Goal: Transaction & Acquisition: Purchase product/service

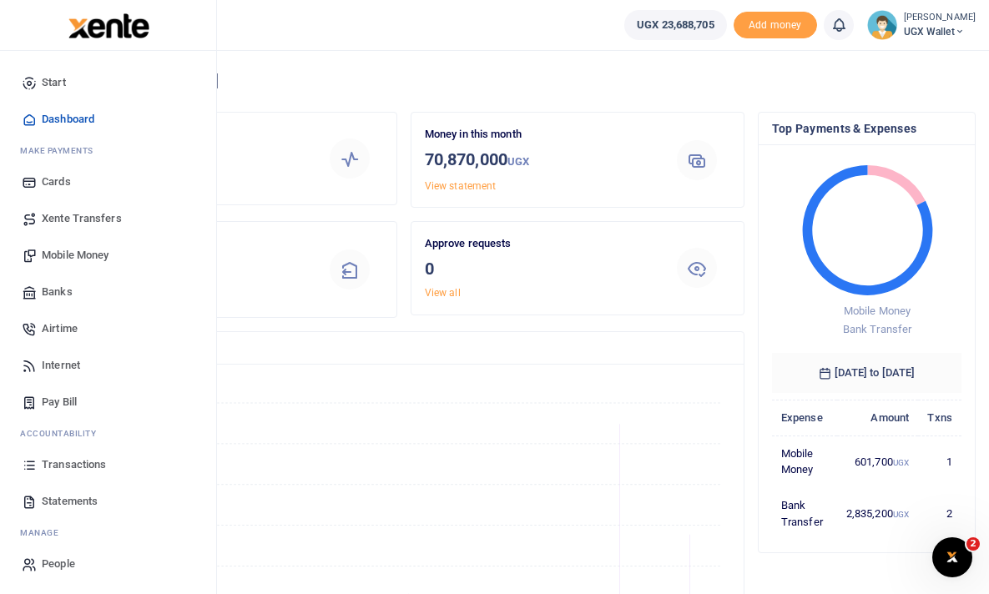
click at [73, 257] on span "Mobile Money" at bounding box center [75, 255] width 67 height 17
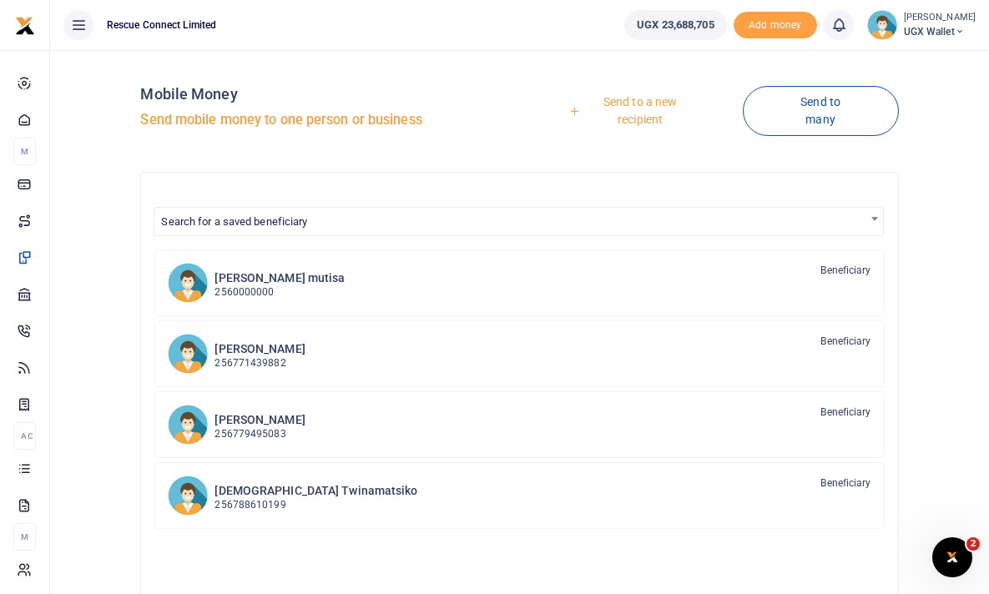
click at [645, 100] on link "Send to a new recipient" at bounding box center [634, 111] width 216 height 48
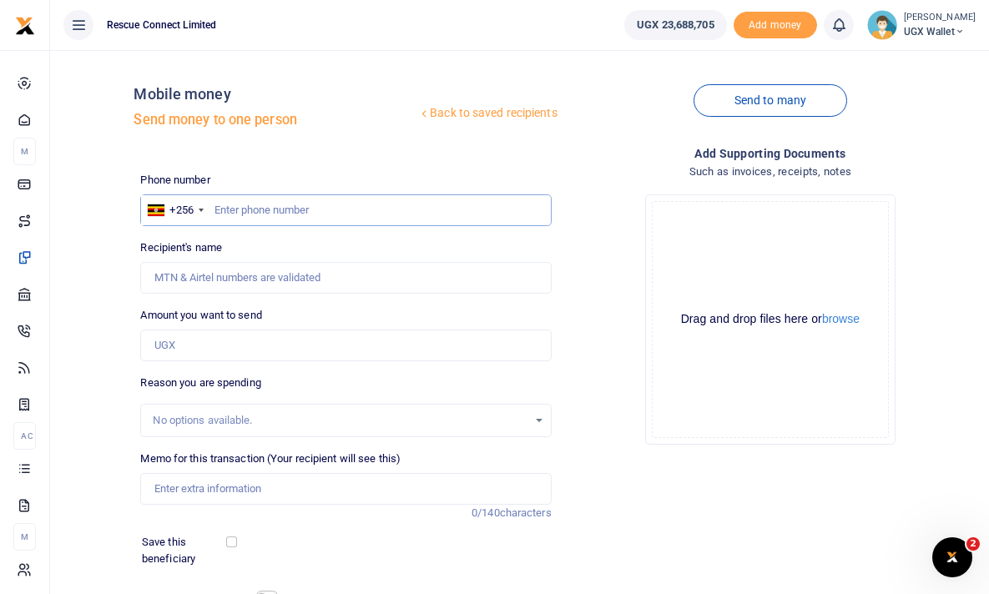
click at [327, 218] on input "text" at bounding box center [345, 210] width 411 height 32
paste input "tel:+256775433145"
click at [253, 210] on input "tel:+256775433145" at bounding box center [345, 210] width 411 height 32
type input "775433145"
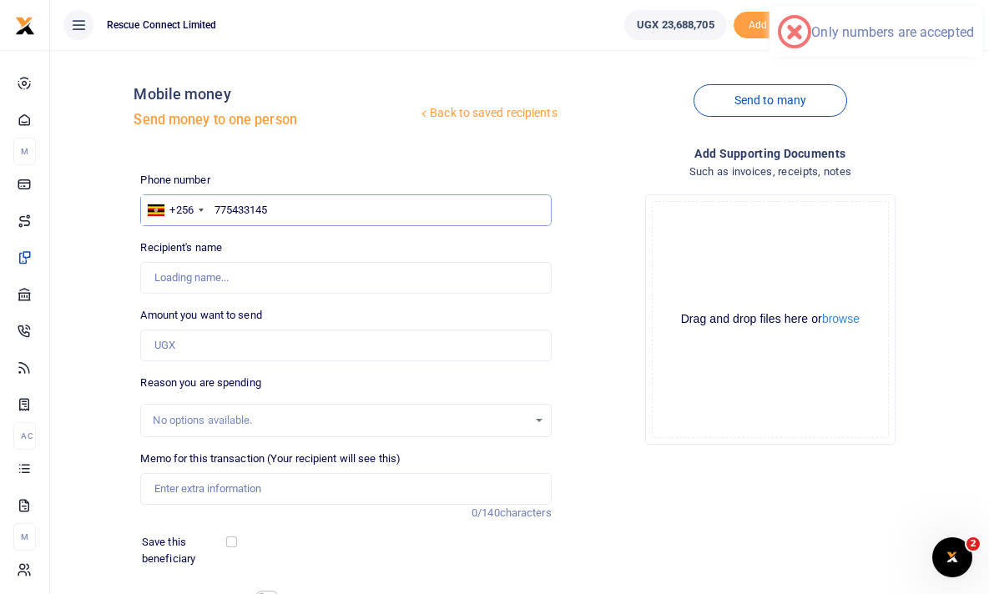
type input "Sam Tomson Mwesigwa"
type input "775433145"
click at [231, 341] on input "Amount you want to send" at bounding box center [345, 346] width 411 height 32
type input "25,000"
click at [224, 487] on input "Memo for this transaction (Your recipient will see this)" at bounding box center [345, 489] width 411 height 32
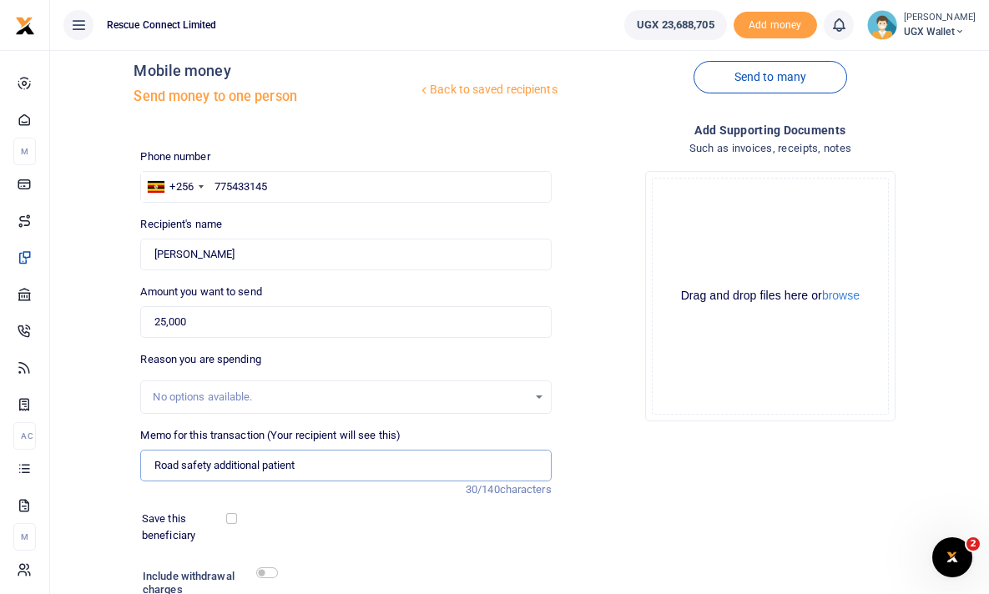
scroll to position [158, 0]
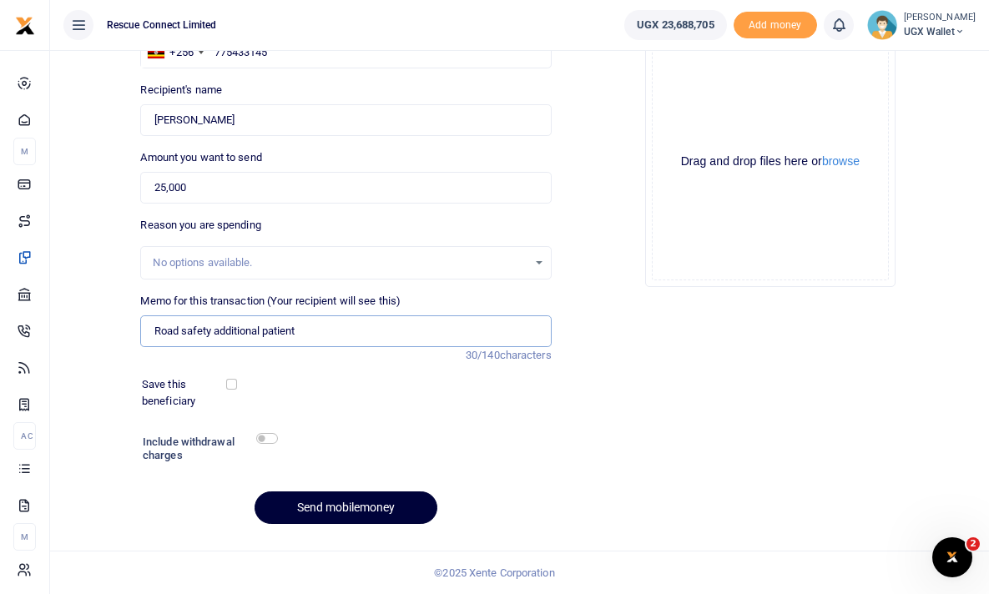
type input "Road safety additional patient"
click at [380, 509] on button "Send mobilemoney" at bounding box center [346, 508] width 183 height 33
